Goal: Task Accomplishment & Management: Manage account settings

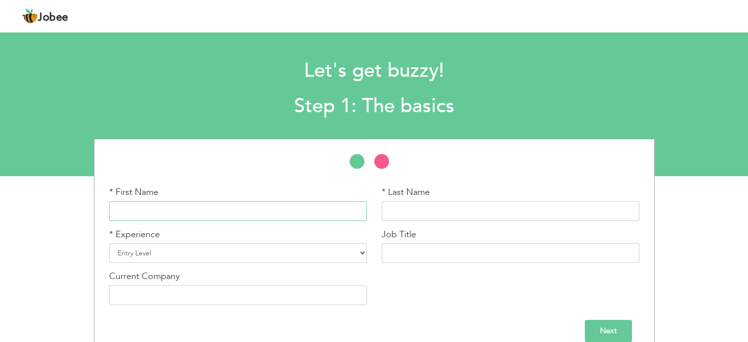
click at [253, 202] on input "text" at bounding box center [238, 211] width 258 height 20
type input "Noor"
click at [402, 216] on input "text" at bounding box center [511, 211] width 258 height 20
type input "Y"
type input "U"
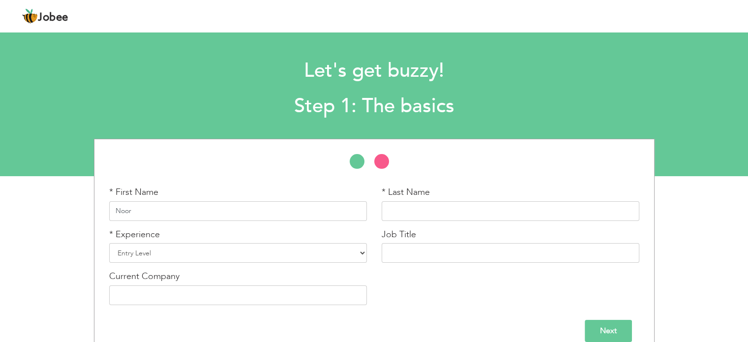
click at [187, 205] on input "Noor" at bounding box center [238, 211] width 258 height 20
type input "Noor Ul"
click at [407, 218] on input "text" at bounding box center [511, 211] width 258 height 20
type input "Amin"
click at [171, 251] on select "Entry Level Less than 1 Year 1 Year 2 Years 3 Years 4 Years 5 Years 6 Years 7 Y…" at bounding box center [238, 253] width 258 height 20
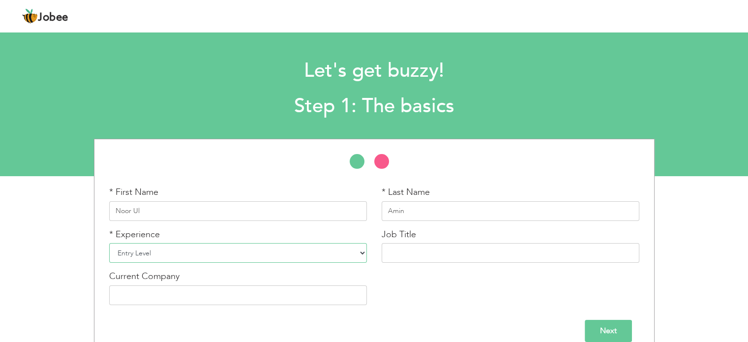
select select "6"
click at [109, 243] on select "Entry Level Less than 1 Year 1 Year 2 Years 3 Years 4 Years 5 Years 6 Years 7 Y…" at bounding box center [238, 253] width 258 height 20
click at [431, 254] on input "text" at bounding box center [511, 253] width 258 height 20
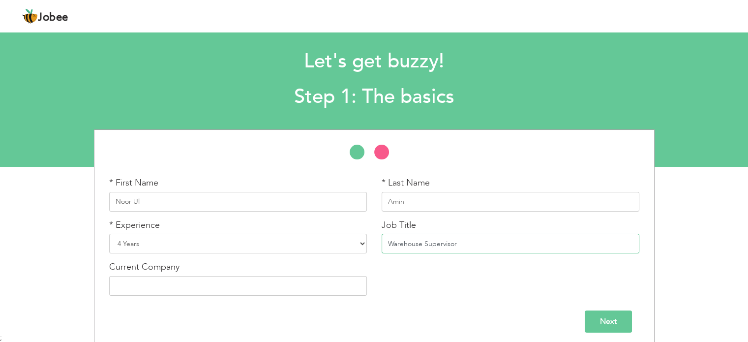
scroll to position [14, 0]
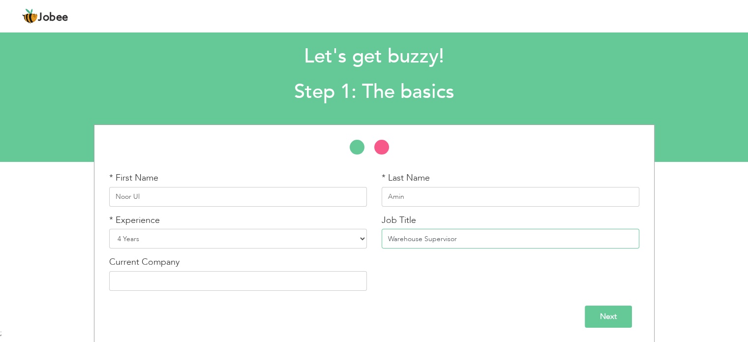
type input "Warehouse Supervisor"
click at [285, 280] on input "text" at bounding box center [238, 281] width 258 height 20
type input "Ummah Welfare Trust"
click at [608, 315] on input "Next" at bounding box center [608, 317] width 47 height 22
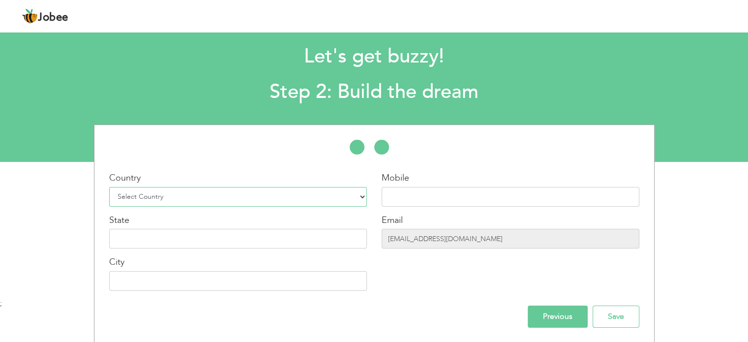
click at [217, 196] on select "Select Country Afghanistan Albania Algeria American Samoa Andorra Angola Anguil…" at bounding box center [238, 197] width 258 height 20
select select "166"
click at [131, 196] on select "Select Country Afghanistan Albania Algeria American Samoa Andorra Angola Anguil…" at bounding box center [238, 197] width 258 height 20
click at [434, 193] on input "text" at bounding box center [511, 197] width 258 height 20
type input "03329050443"
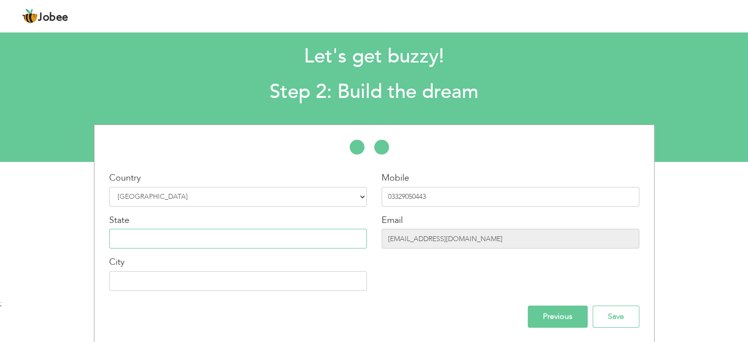
click at [196, 240] on input "text" at bounding box center [238, 239] width 258 height 20
type input "Khyber PakhtunKhwa"
click at [170, 283] on input "text" at bounding box center [238, 281] width 258 height 20
type input "Nowshera"
click at [610, 318] on input "Save" at bounding box center [616, 317] width 47 height 22
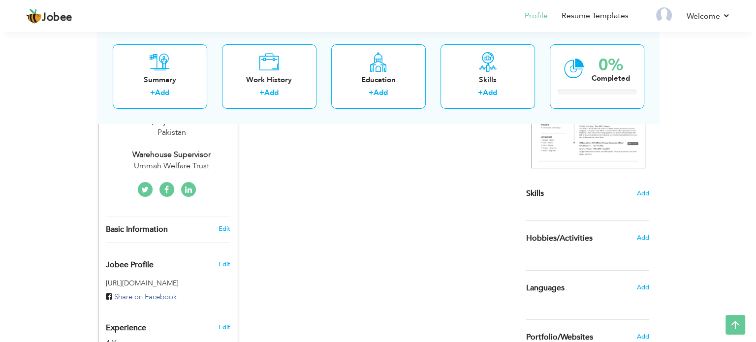
scroll to position [197, 0]
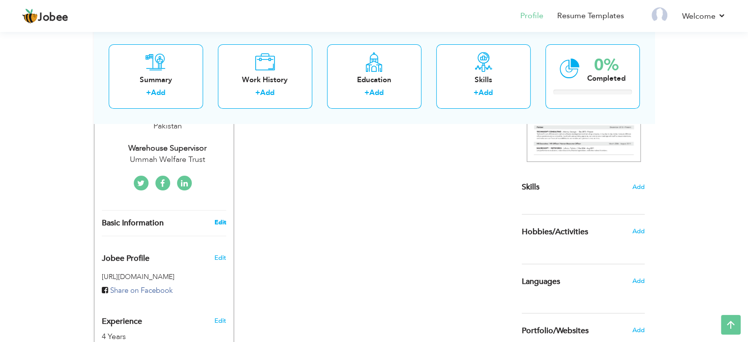
click at [224, 219] on link "Edit" at bounding box center [220, 222] width 12 height 9
type input "Noor Ul"
type input "Amin"
type input "03329050443"
select select "number:166"
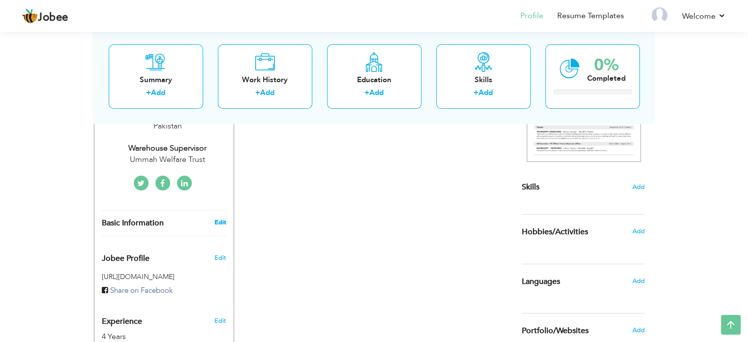
type input "Khyber PakhtunKhwa"
type input "Nowshera"
select select "number:6"
type input "Ummah Welfare Trust"
type input "Warehouse Supervisor"
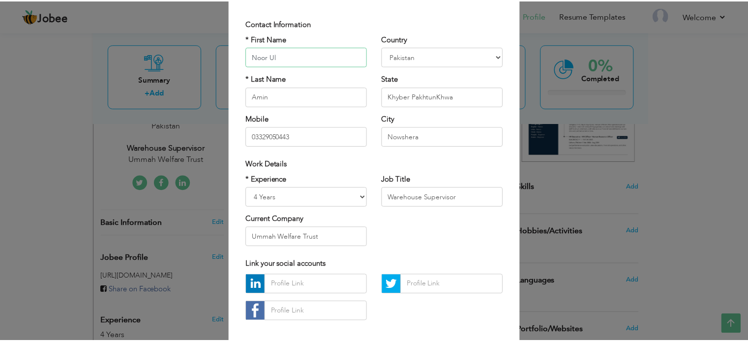
scroll to position [0, 0]
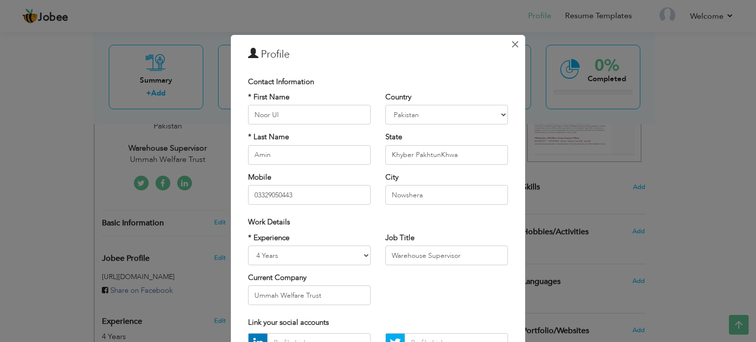
click at [511, 41] on span "×" at bounding box center [515, 44] width 8 height 18
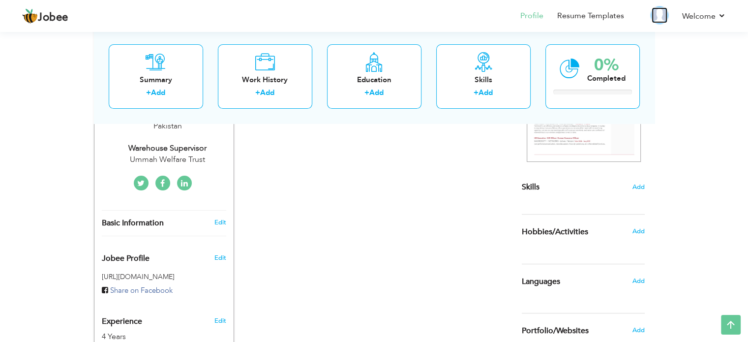
click at [661, 12] on img at bounding box center [660, 15] width 16 height 16
click at [661, 19] on img at bounding box center [660, 15] width 16 height 16
click at [662, 15] on img at bounding box center [660, 15] width 16 height 16
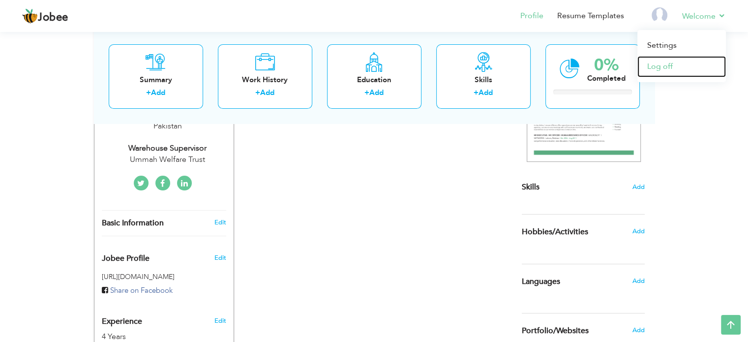
click at [663, 64] on link "Log off" at bounding box center [682, 66] width 89 height 21
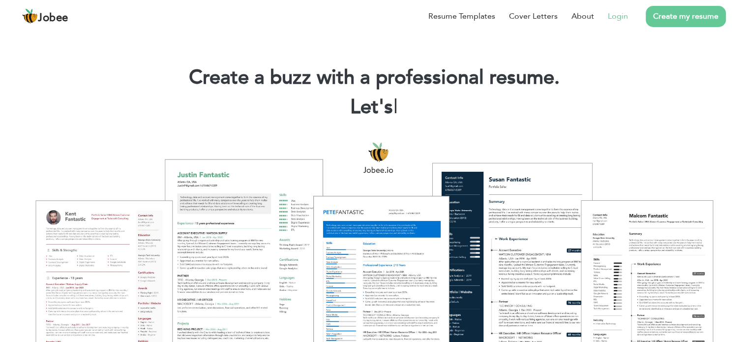
click at [619, 12] on link "Login" at bounding box center [618, 16] width 20 height 12
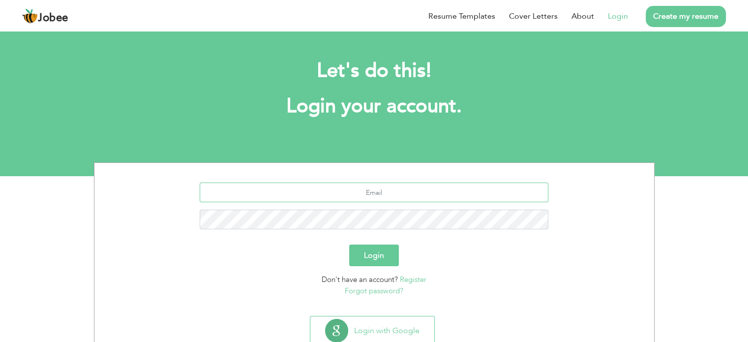
click at [382, 194] on input "text" at bounding box center [374, 193] width 349 height 20
type input "[EMAIL_ADDRESS][DOMAIN_NAME]"
click at [374, 254] on button "Login" at bounding box center [374, 256] width 50 height 22
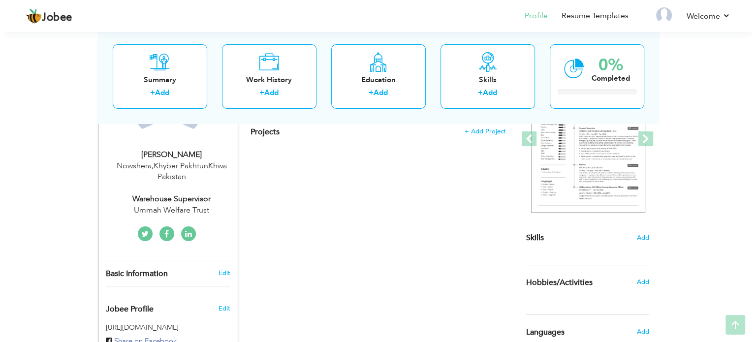
scroll to position [148, 0]
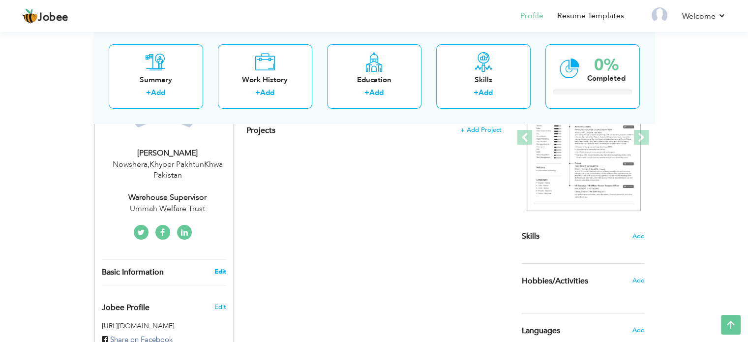
click at [220, 271] on link "Edit" at bounding box center [220, 271] width 12 height 9
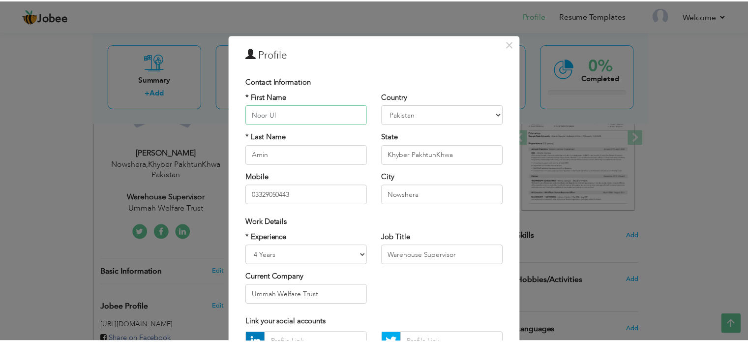
scroll to position [0, 0]
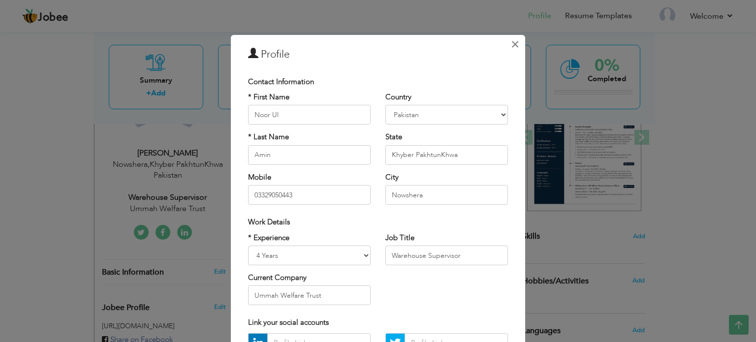
click at [514, 42] on span "×" at bounding box center [515, 44] width 8 height 18
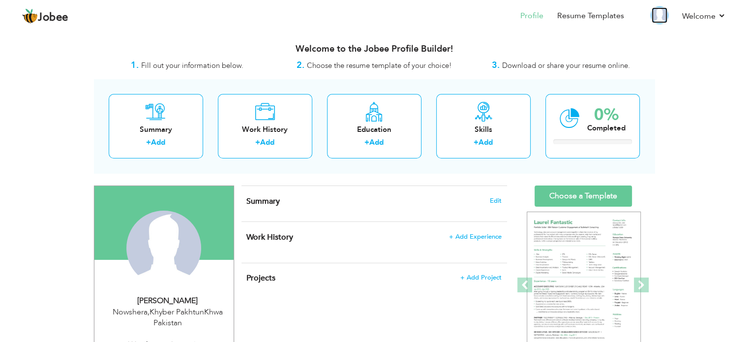
click at [657, 12] on img at bounding box center [660, 15] width 16 height 16
click at [658, 17] on img at bounding box center [660, 15] width 16 height 16
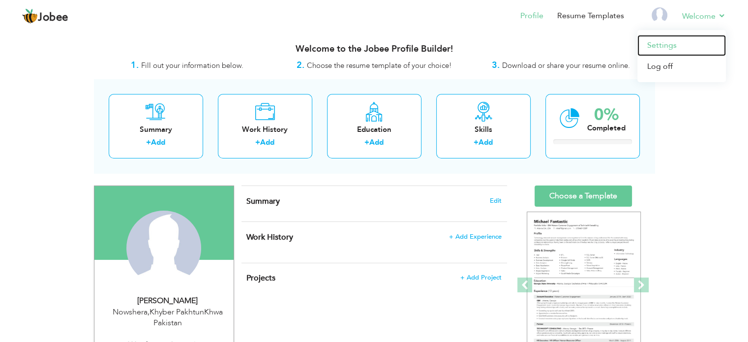
click at [650, 41] on link "Settings" at bounding box center [682, 45] width 89 height 21
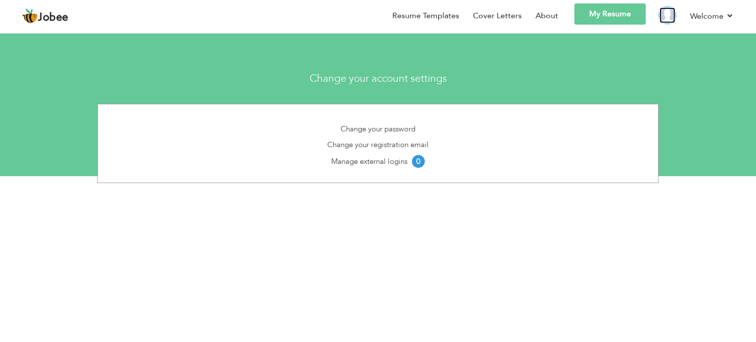
click at [662, 15] on img at bounding box center [667, 15] width 16 height 16
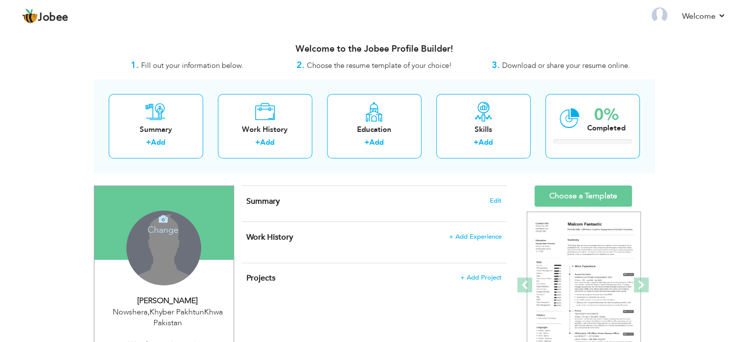
click at [158, 270] on div "Change Remove" at bounding box center [163, 248] width 75 height 75
click at [165, 224] on h4 "Change" at bounding box center [163, 224] width 70 height 24
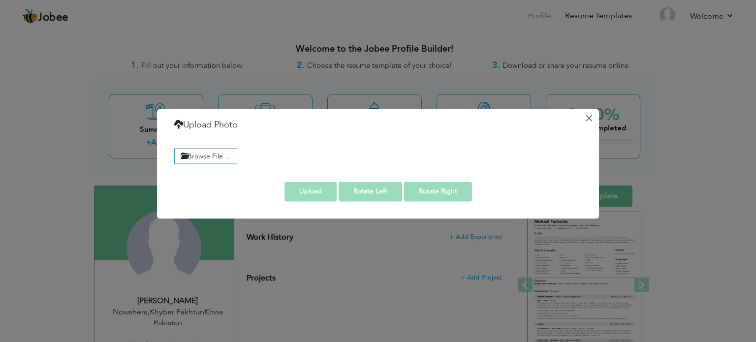
click at [588, 116] on button "×" at bounding box center [589, 118] width 16 height 16
